Goal: Transaction & Acquisition: Purchase product/service

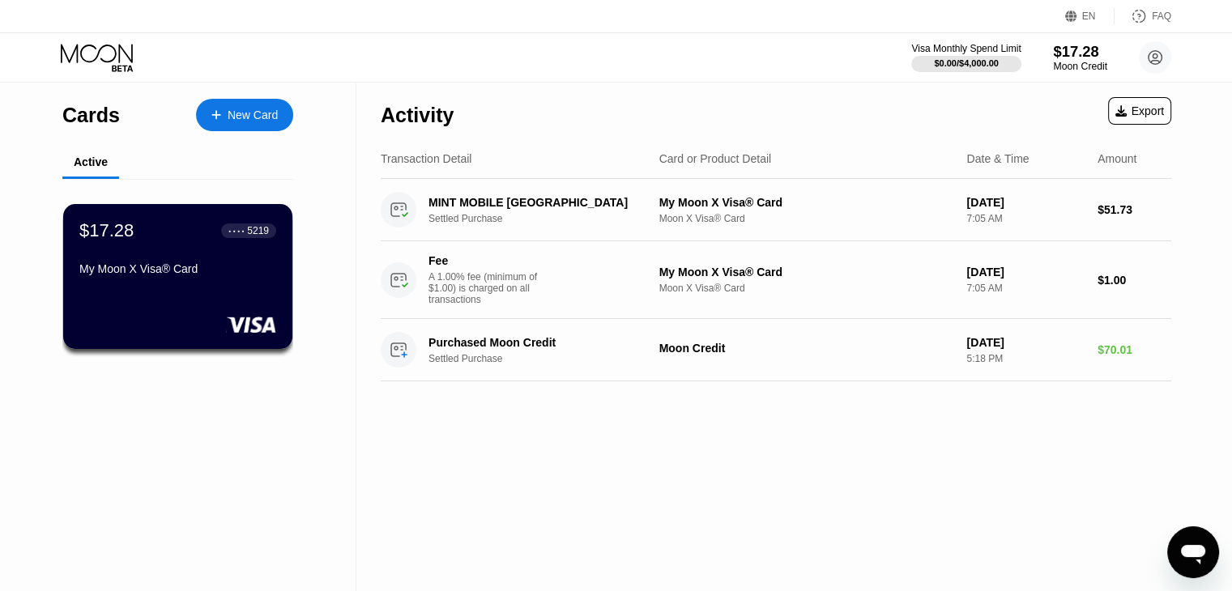
click at [1075, 53] on div "$17.28" at bounding box center [1080, 51] width 54 height 17
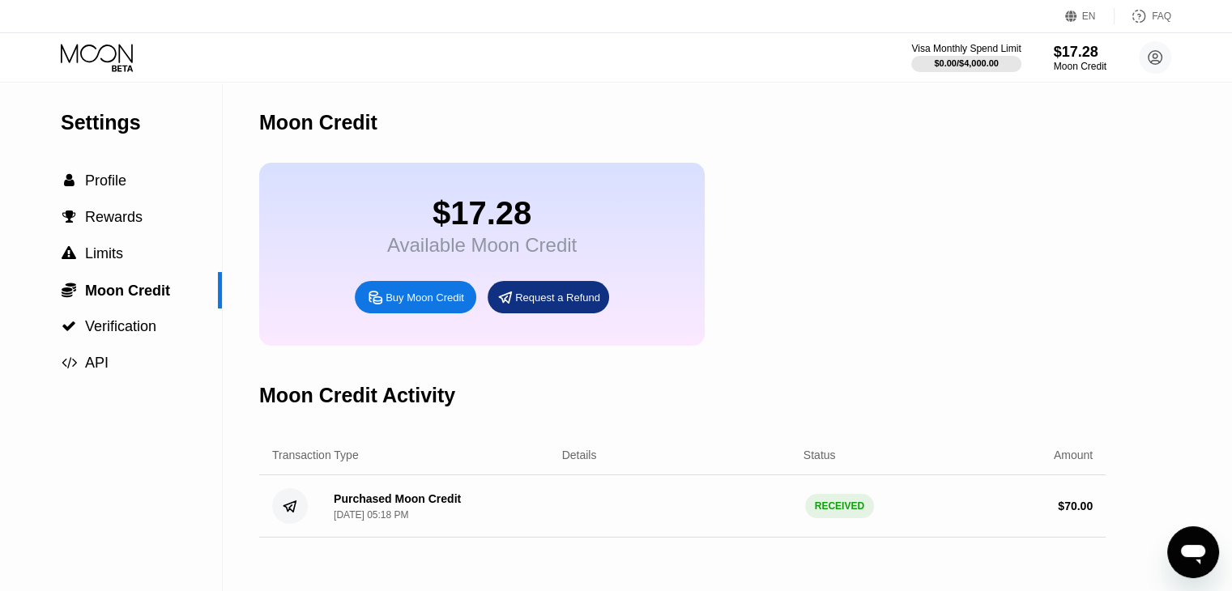
click at [427, 305] on div "Buy Moon Credit" at bounding box center [425, 298] width 79 height 14
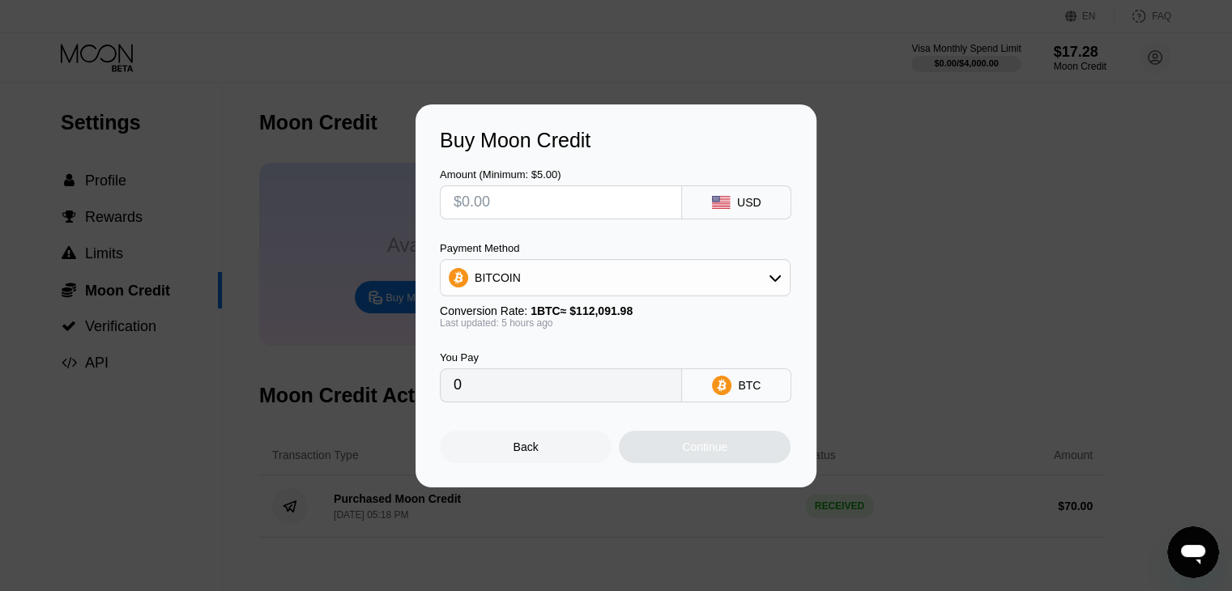
click at [488, 204] on input "text" at bounding box center [561, 202] width 215 height 32
type input "$2"
type input "0.00001776"
type input "$22"
type input "0.00019533"
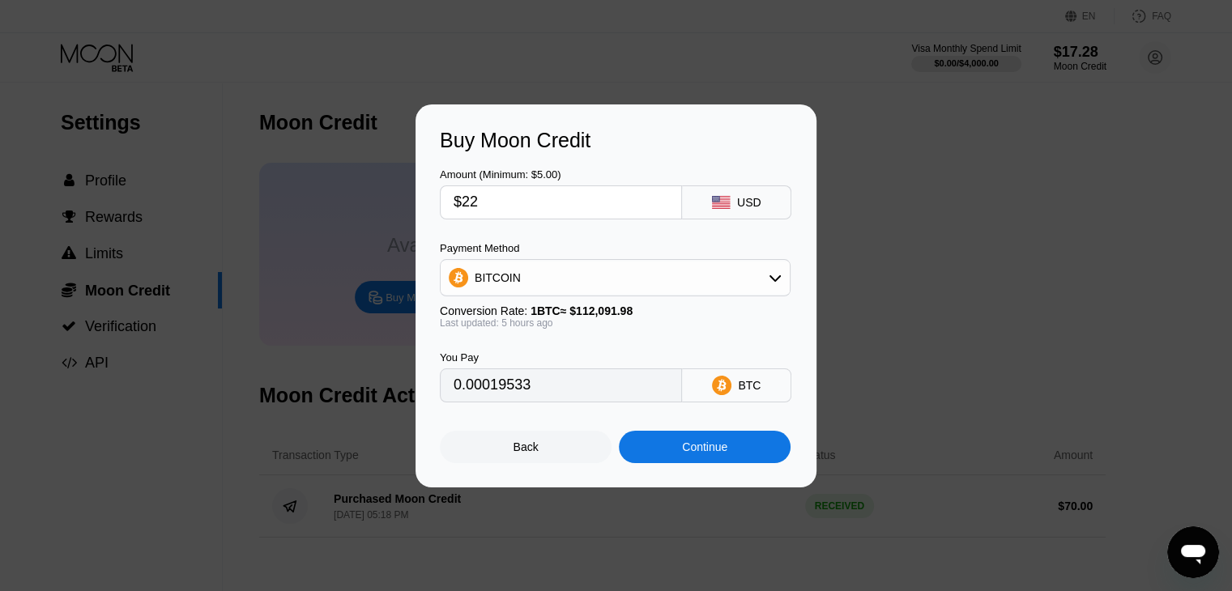
type input "$22"
click at [690, 454] on div "Continue" at bounding box center [704, 447] width 45 height 13
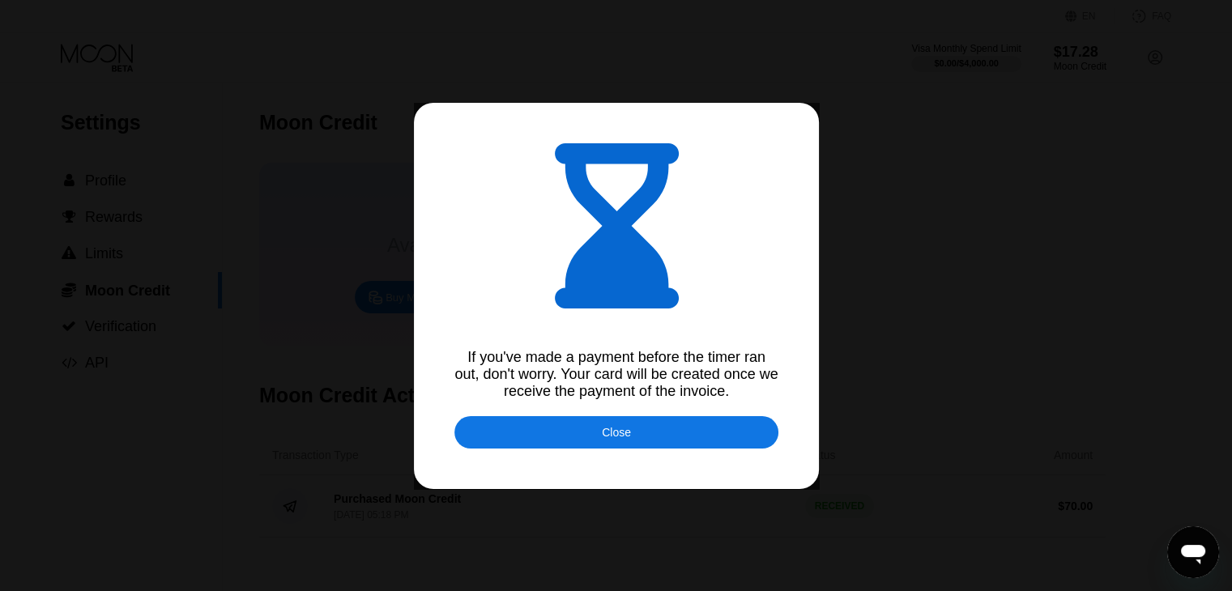
type input "0.00019527"
click at [586, 436] on div "Close" at bounding box center [616, 432] width 324 height 32
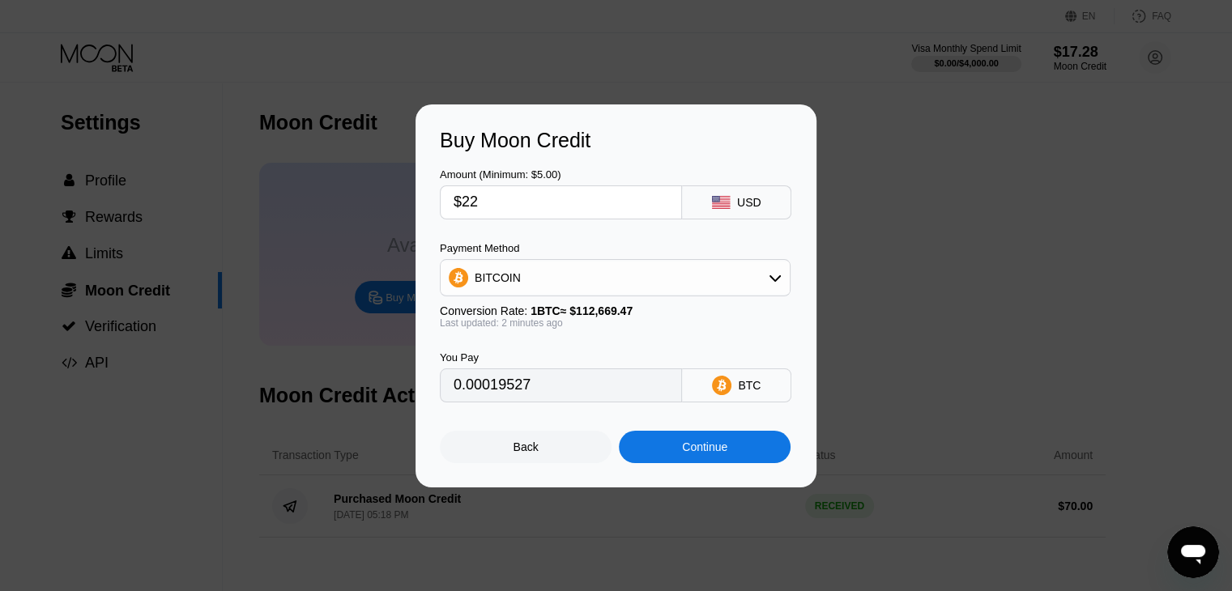
click at [525, 450] on div "Back" at bounding box center [526, 447] width 25 height 13
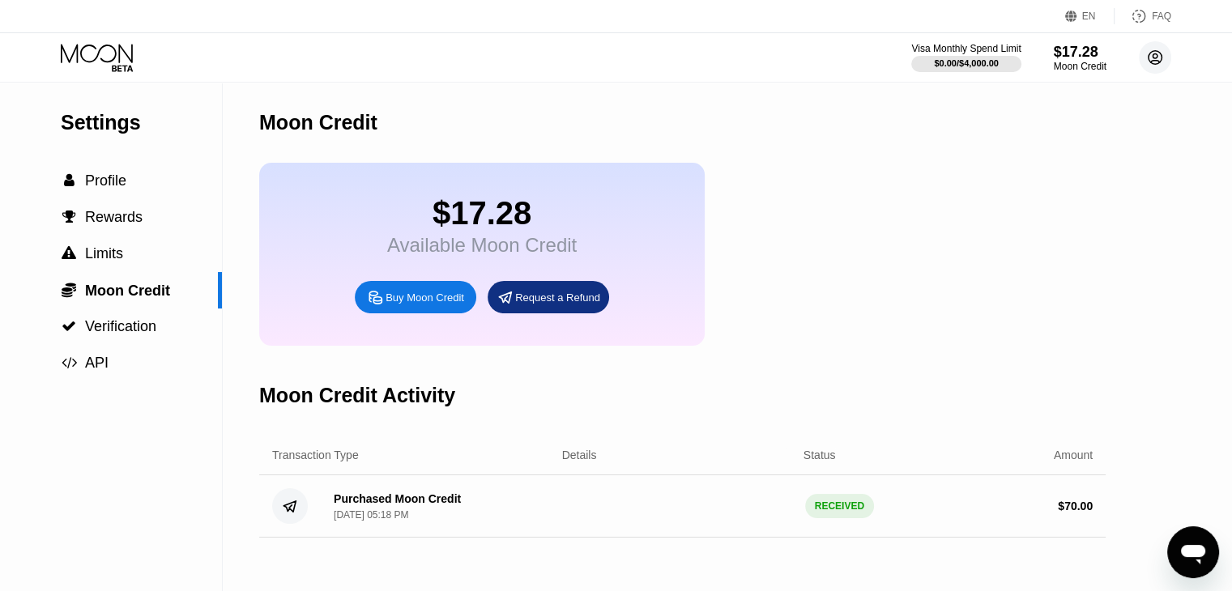
click at [1156, 56] on circle at bounding box center [1155, 57] width 32 height 32
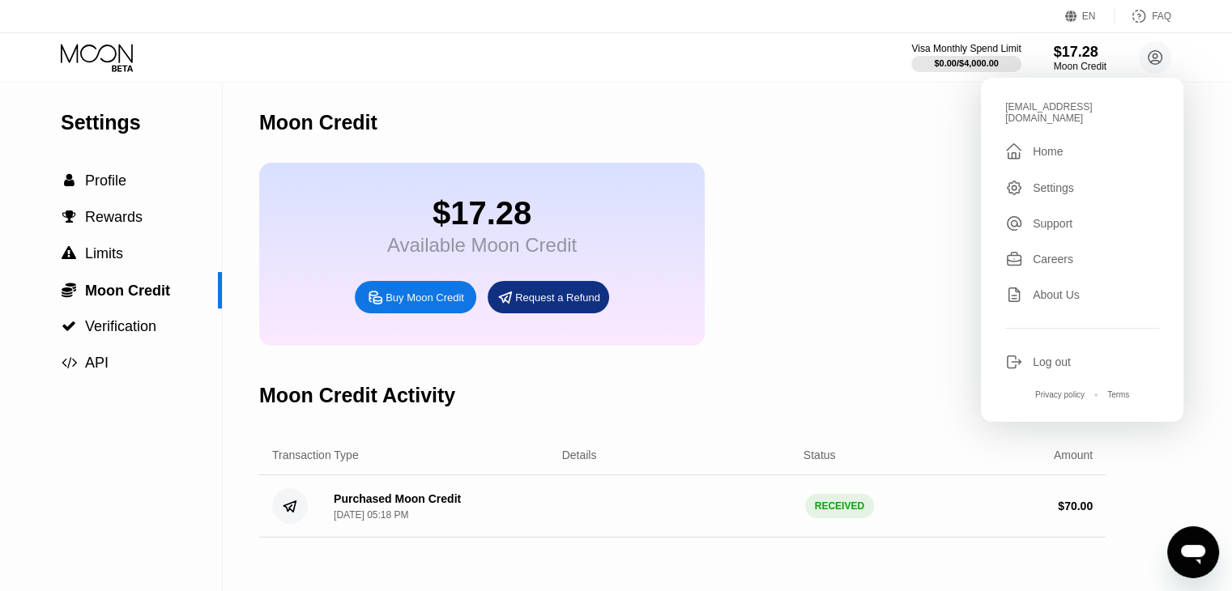
click at [1045, 181] on div "Settings" at bounding box center [1053, 187] width 41 height 13
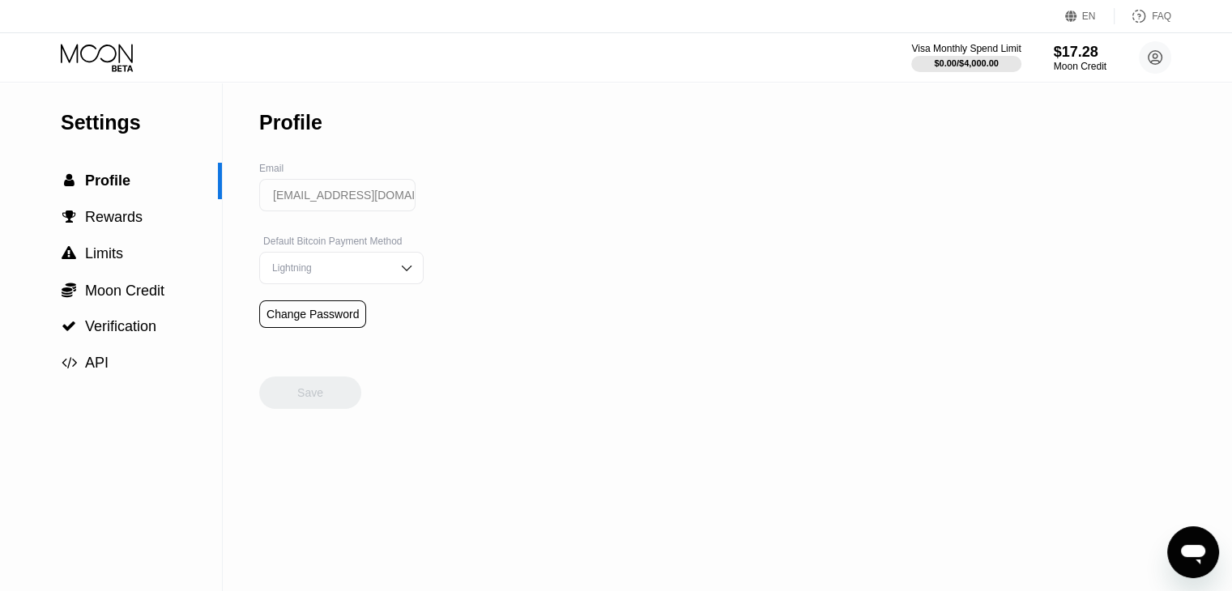
click at [95, 55] on icon at bounding box center [98, 58] width 75 height 28
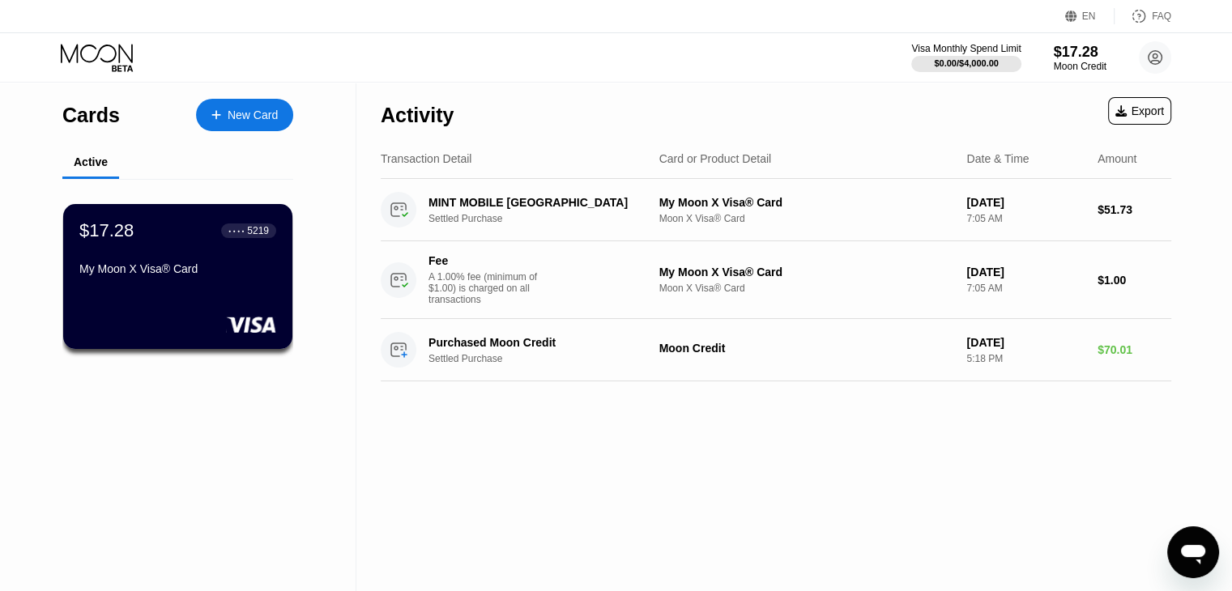
click at [230, 295] on div "$17.28 ● ● ● ● 5219 My Moon X Visa® Card" at bounding box center [177, 276] width 229 height 145
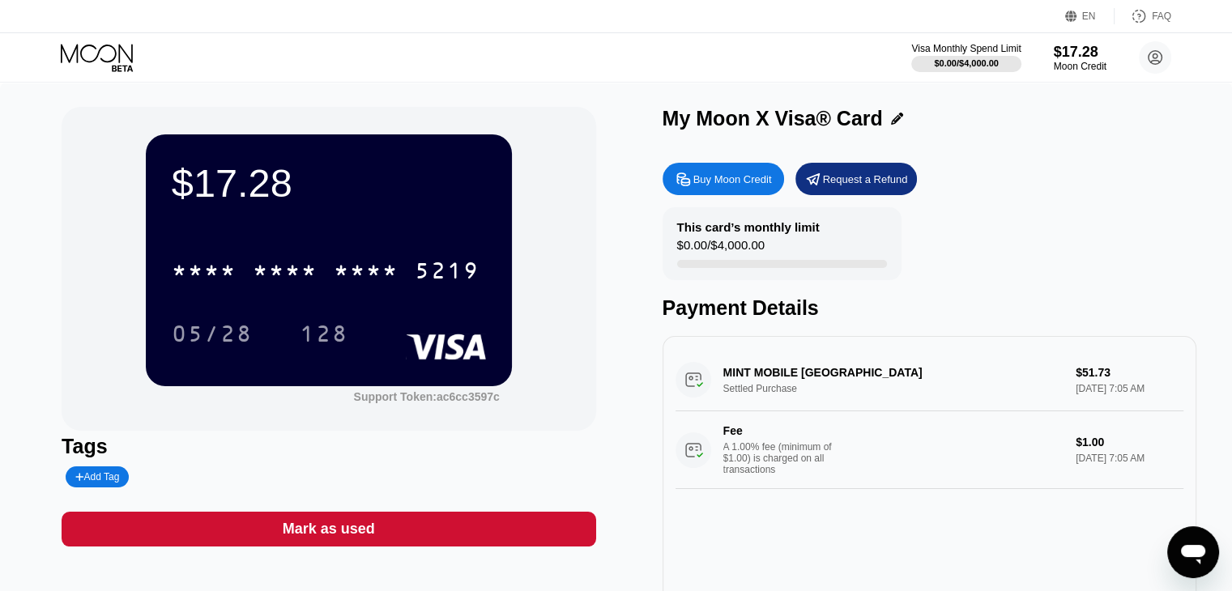
click at [739, 175] on div "Buy Moon Credit" at bounding box center [732, 180] width 79 height 14
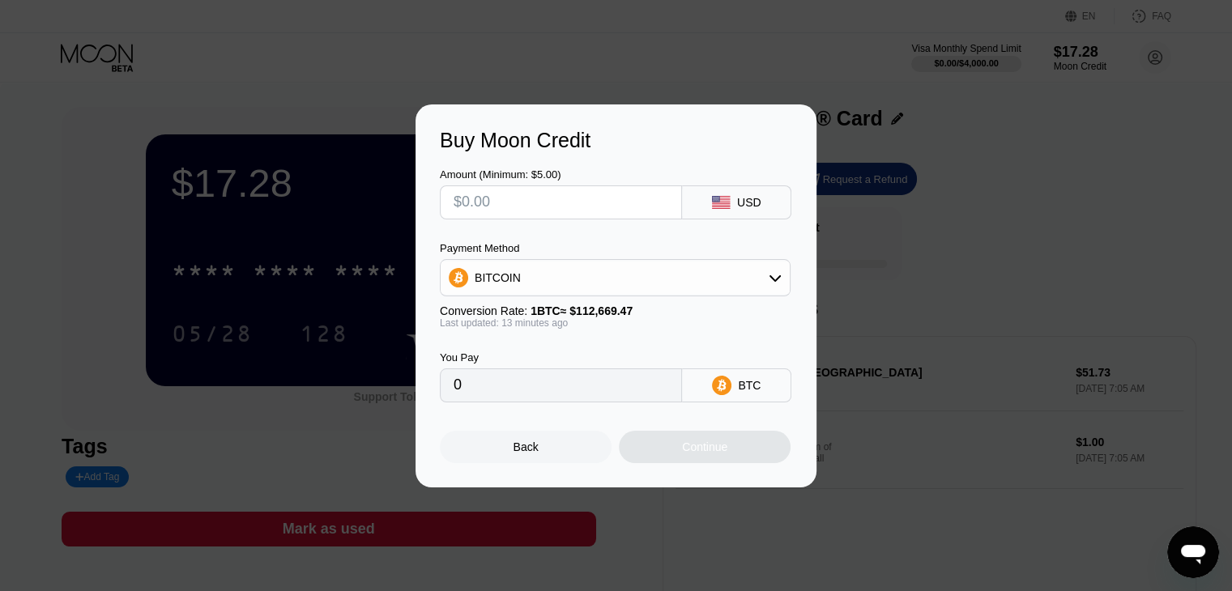
click at [603, 211] on input "text" at bounding box center [561, 202] width 215 height 32
type input "$2"
type input "0.00001776"
type input "$23"
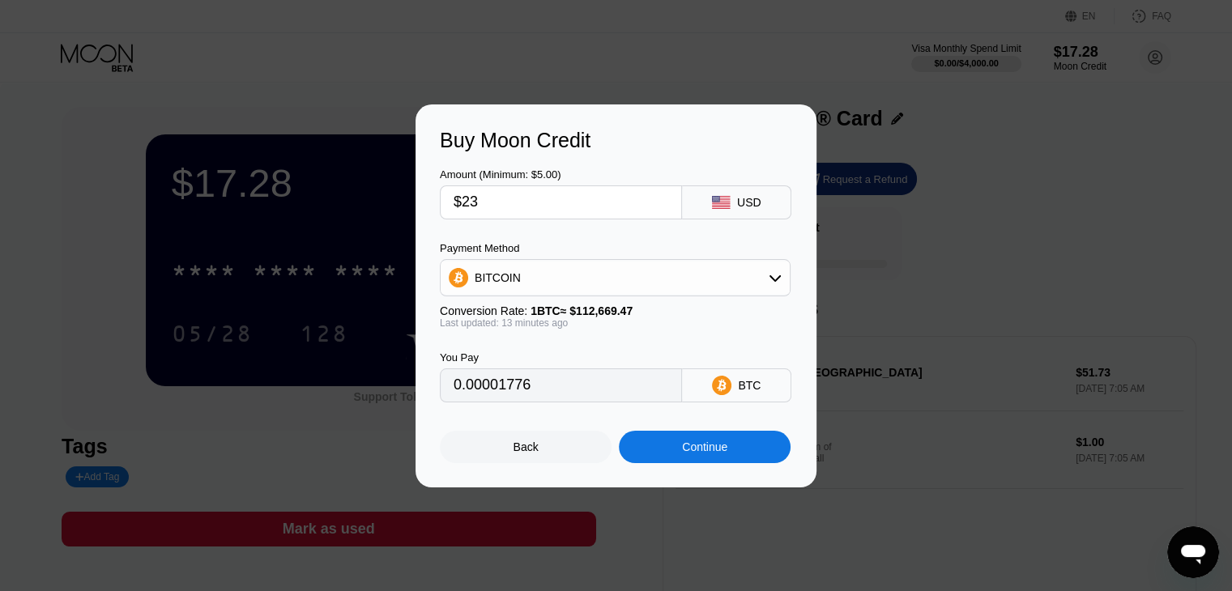
type input "0.00020421"
type input "$23"
click at [703, 450] on div "Continue" at bounding box center [704, 447] width 45 height 13
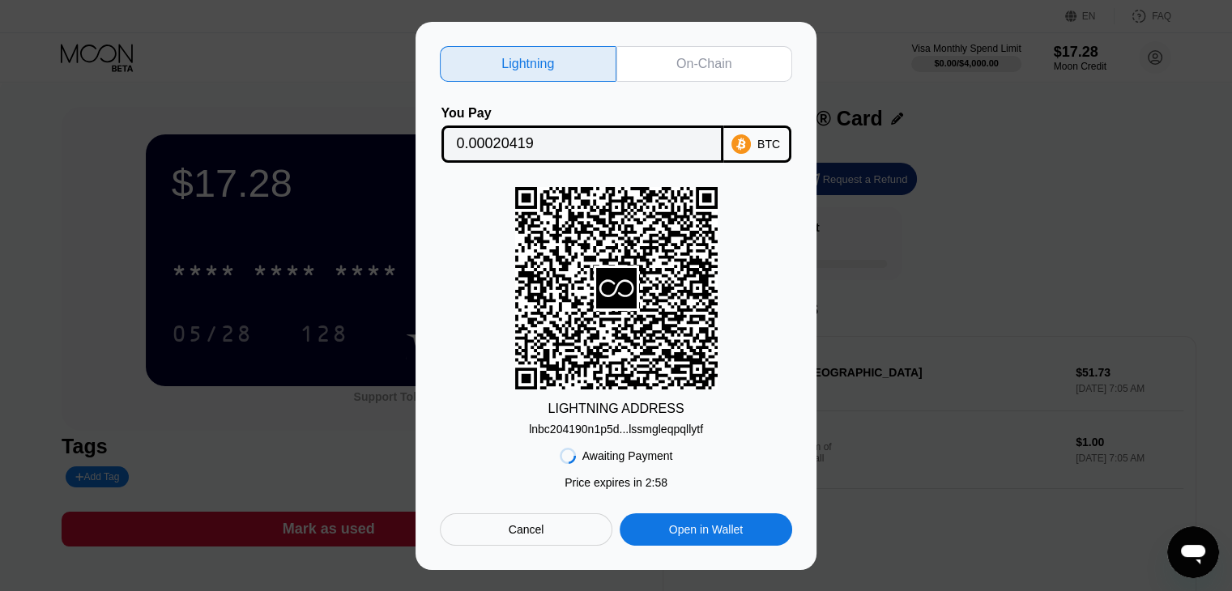
click at [701, 537] on div "Open in Wallet" at bounding box center [706, 529] width 74 height 15
click at [762, 142] on div "BTC" at bounding box center [768, 144] width 23 height 13
click at [735, 65] on div "On-Chain" at bounding box center [704, 64] width 177 height 36
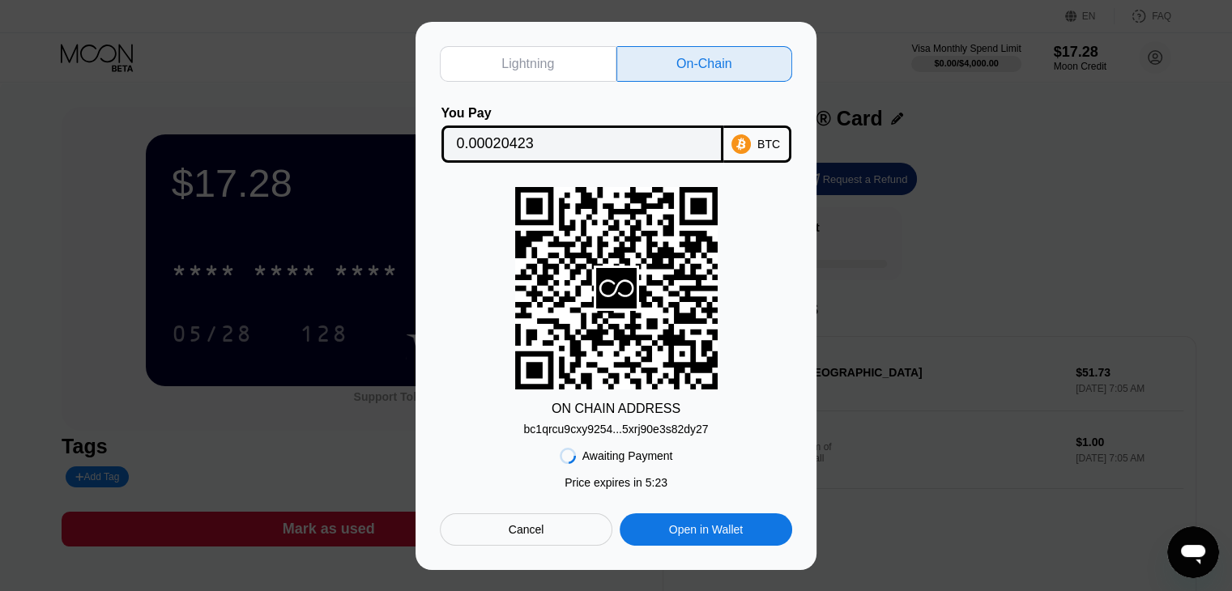
click at [893, 53] on div "Lightning On-Chain You Pay 0.00020423 BTC ON CHAIN ADDRESS bc1qrcu9cxy9254...5x…" at bounding box center [616, 296] width 1232 height 548
click at [377, 104] on div "Lightning On-Chain You Pay 0.00020423 BTC ON CHAIN ADDRESS bc1qrcu9cxy9254...5x…" at bounding box center [616, 296] width 1232 height 548
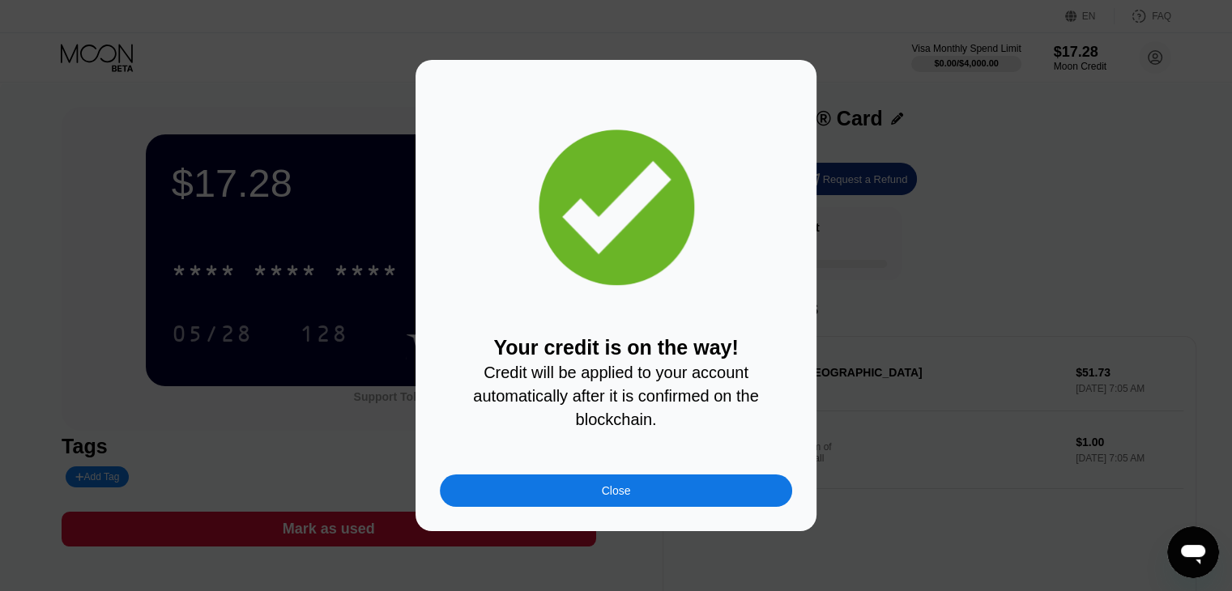
click at [961, 255] on div "Your credit is on the way! Credit will be applied to your account automatically…" at bounding box center [616, 295] width 1232 height 471
click at [663, 501] on div "Close" at bounding box center [616, 491] width 352 height 32
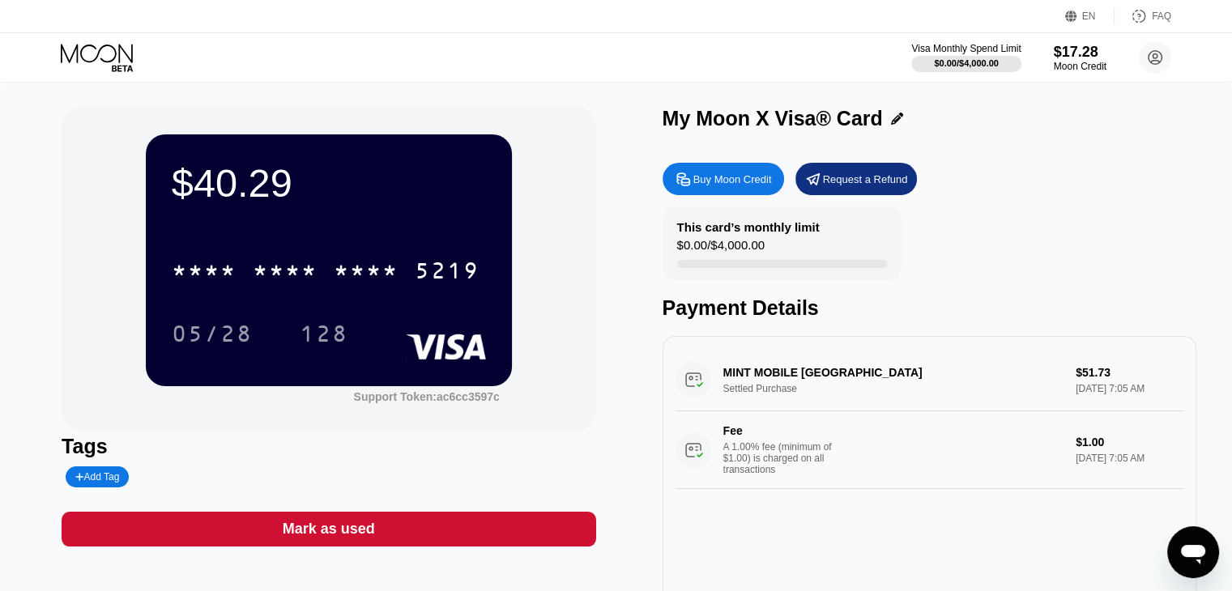
click at [278, 320] on div "05/28 128" at bounding box center [329, 333] width 314 height 40
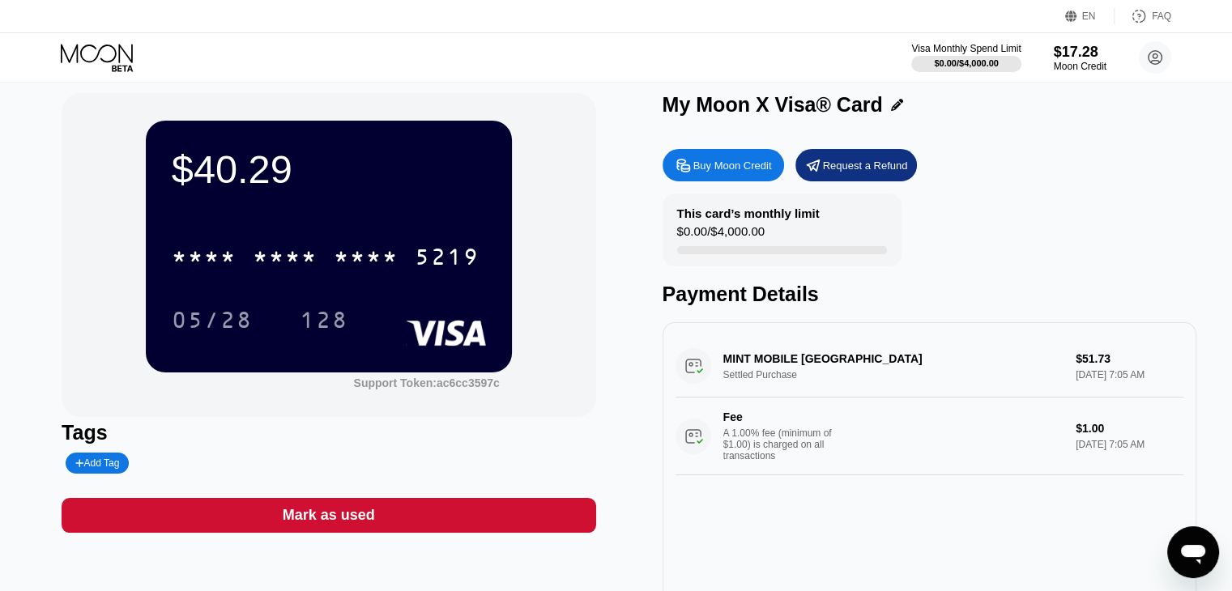
scroll to position [11, 0]
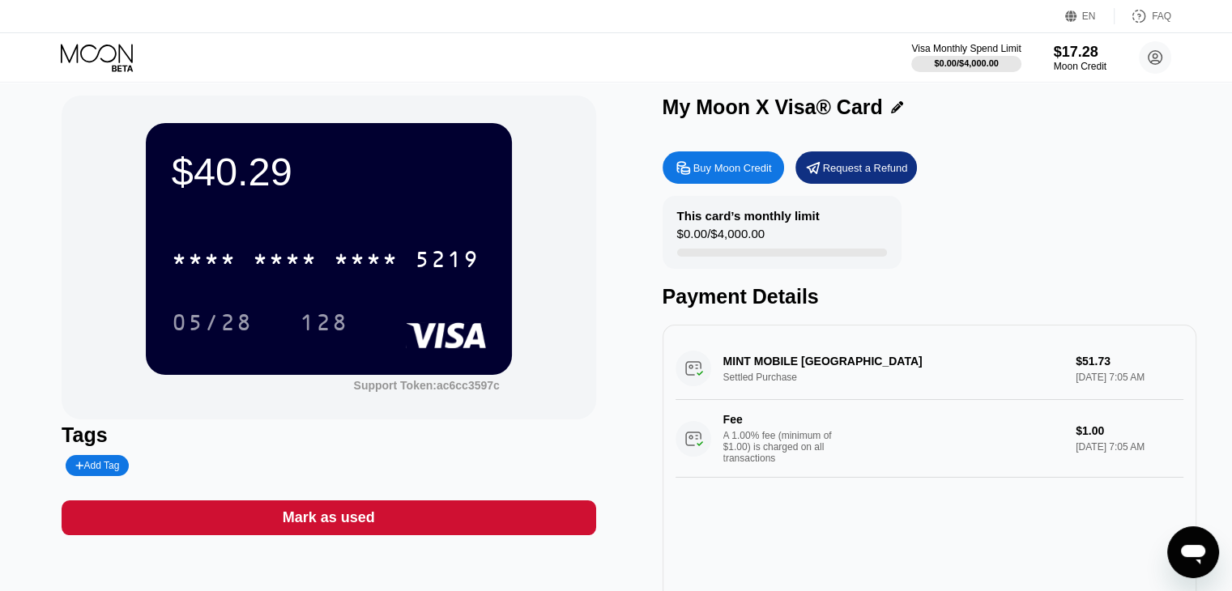
click at [411, 240] on div "* * * * * * * * * * * * 5219" at bounding box center [329, 254] width 314 height 55
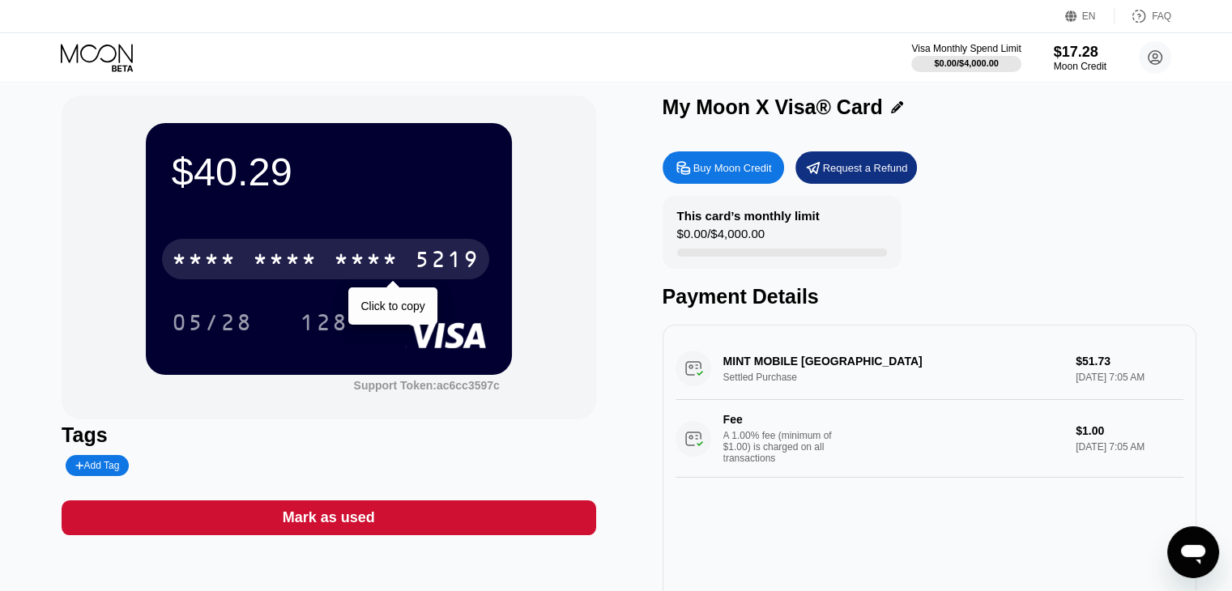
click at [405, 256] on div "* * * * * * * * * * * * 5219" at bounding box center [325, 259] width 327 height 40
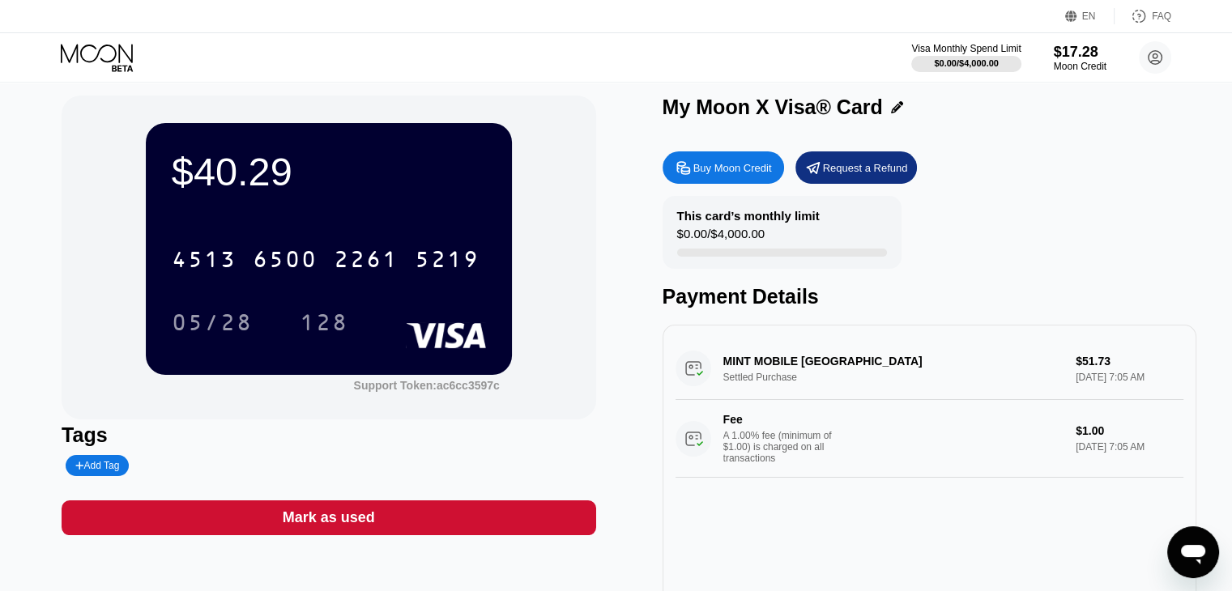
click at [28, 46] on div "Visa Monthly Spend Limit $0.00 / $4,000.00 $17.28 Moon Credit [EMAIL_ADDRESS][D…" at bounding box center [616, 57] width 1232 height 49
click at [79, 52] on icon at bounding box center [98, 58] width 75 height 28
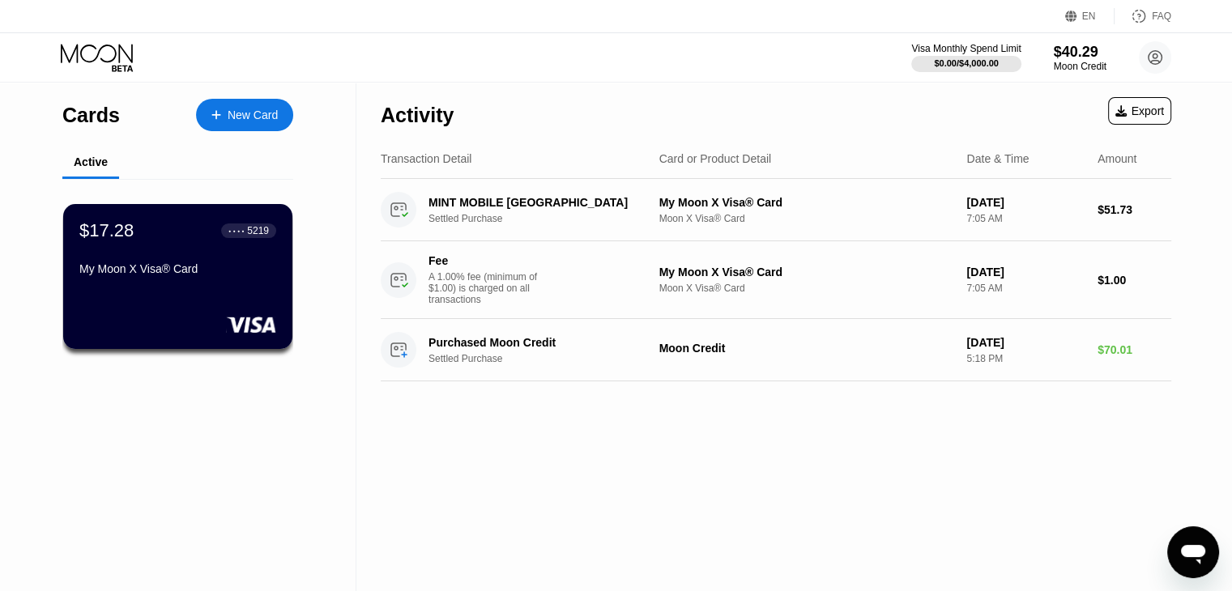
click at [185, 273] on div "My Moon X Visa® Card" at bounding box center [177, 268] width 197 height 13
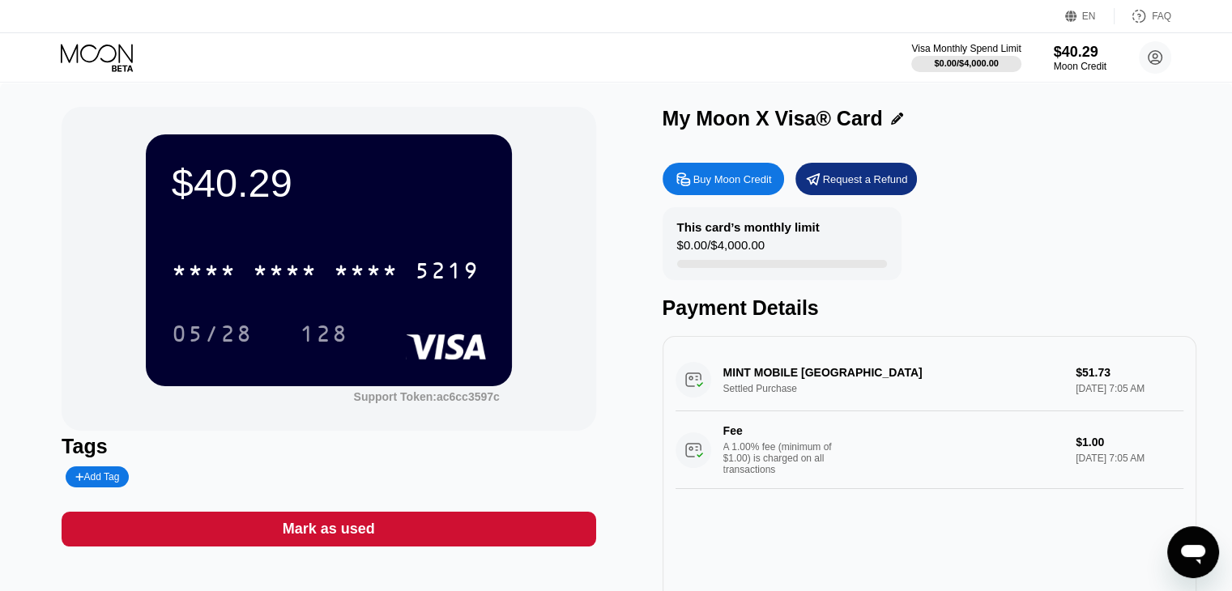
click at [311, 364] on div "$40.29 * * * * * * * * * * * * 5219 05/28 128" at bounding box center [329, 259] width 366 height 251
click at [343, 236] on div "$40.29 * * * * * * * * * * * * 5219 05/28 128" at bounding box center [329, 259] width 366 height 251
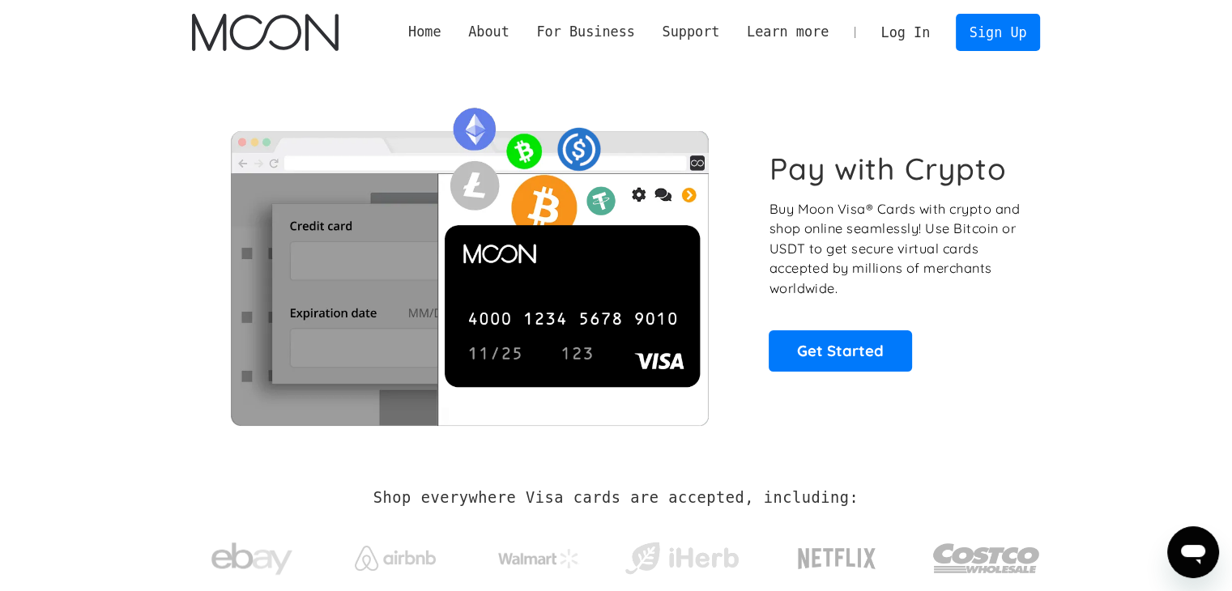
click at [914, 30] on link "Log In" at bounding box center [905, 33] width 76 height 36
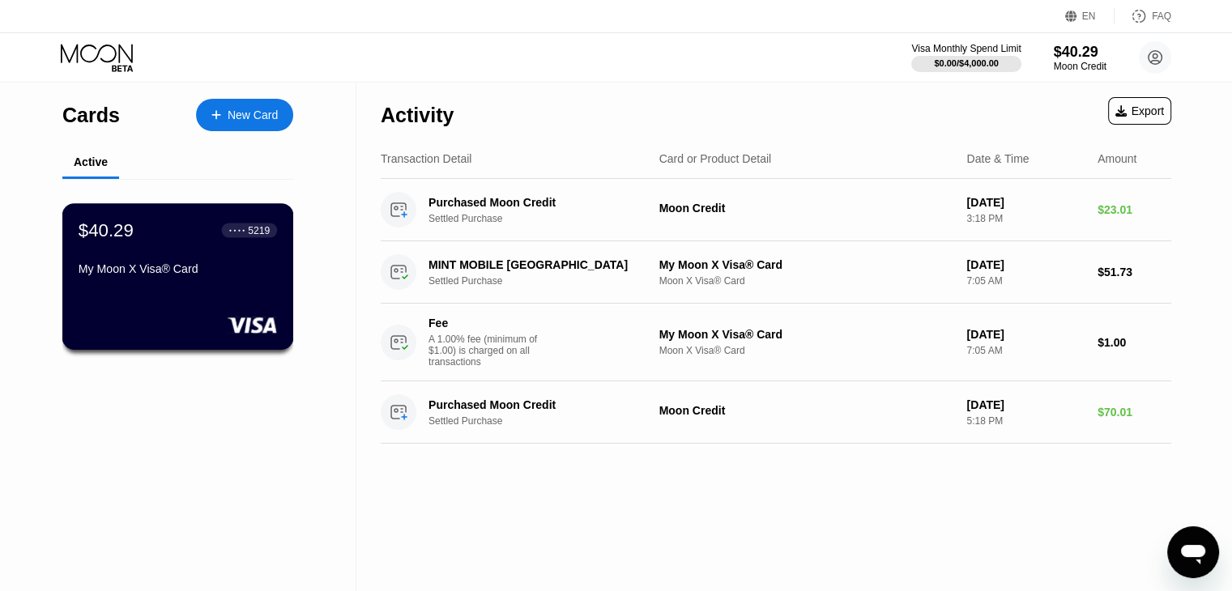
click at [257, 322] on rect at bounding box center [252, 325] width 50 height 16
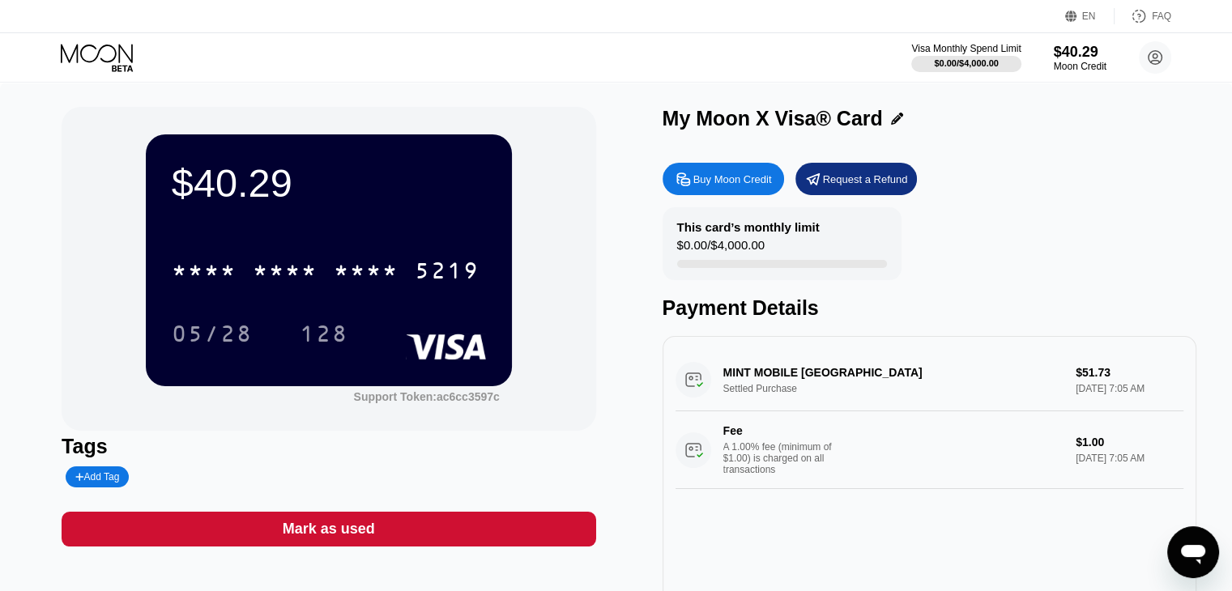
click at [237, 185] on div "$40.29" at bounding box center [329, 182] width 314 height 45
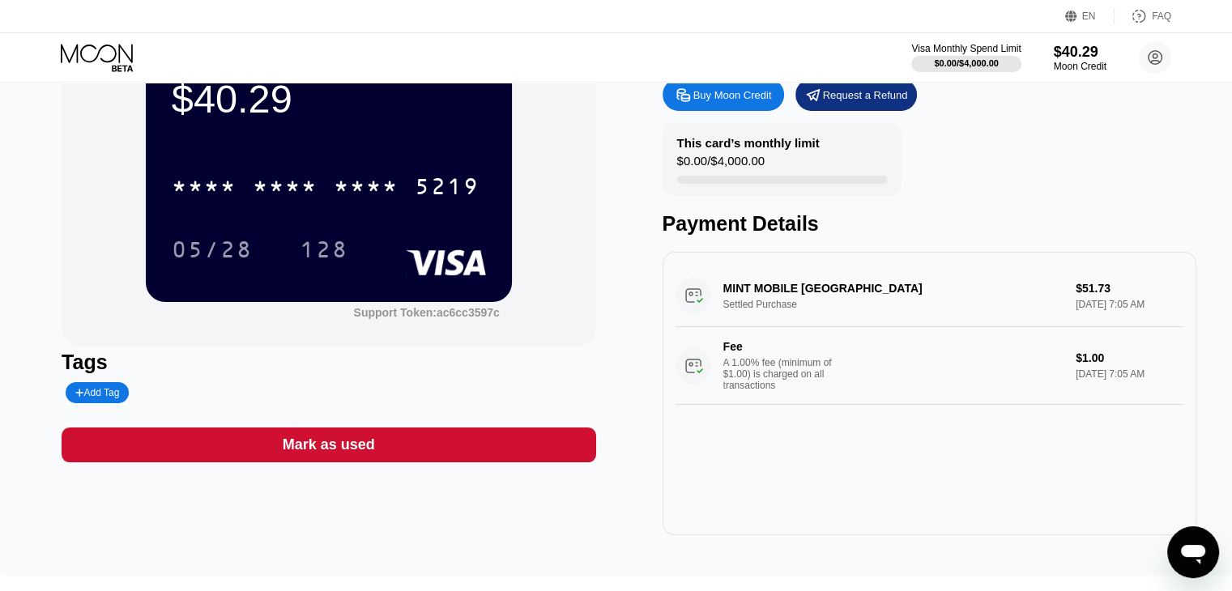
scroll to position [71, 0]
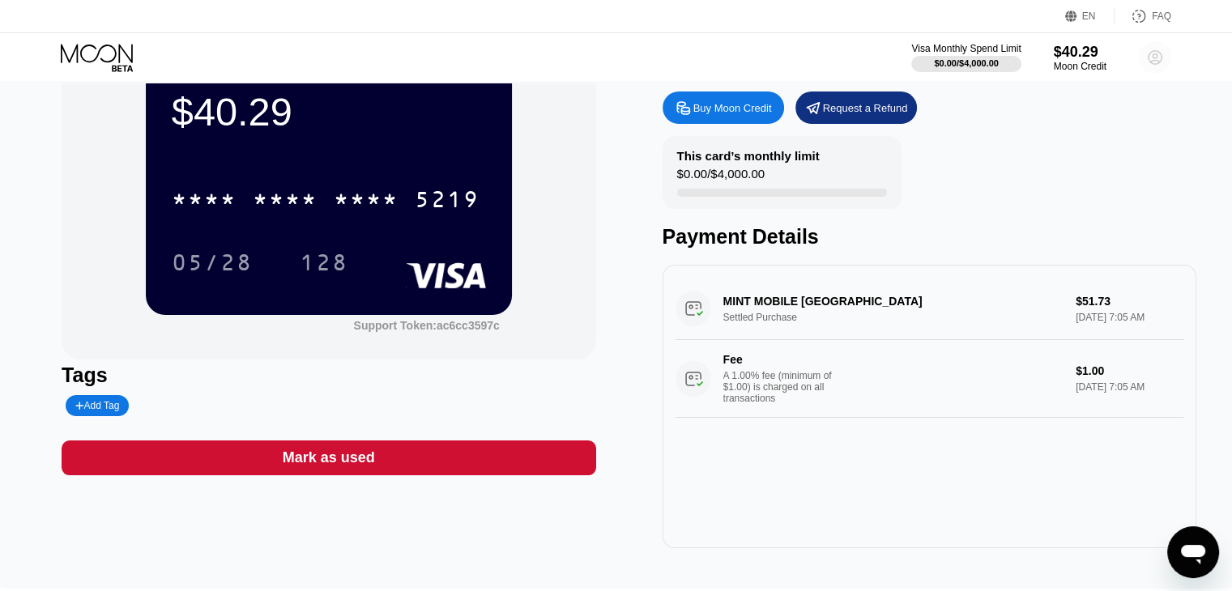
click at [1157, 58] on icon at bounding box center [1155, 57] width 9 height 9
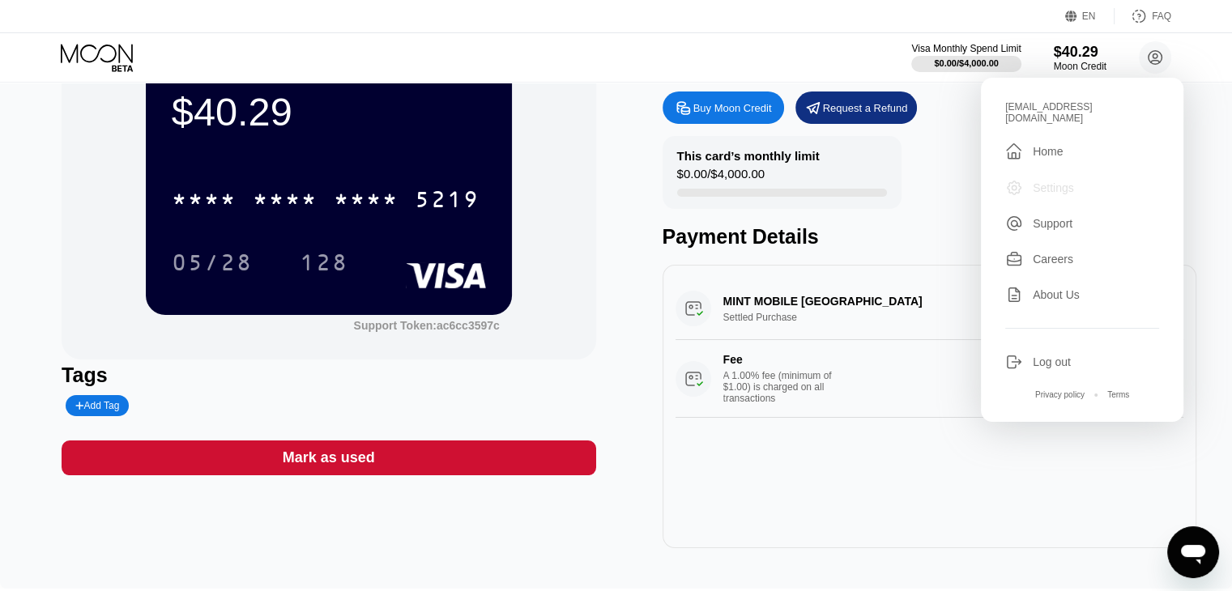
click at [1059, 181] on div "Settings" at bounding box center [1053, 187] width 41 height 13
